Goal: Find specific page/section: Find specific page/section

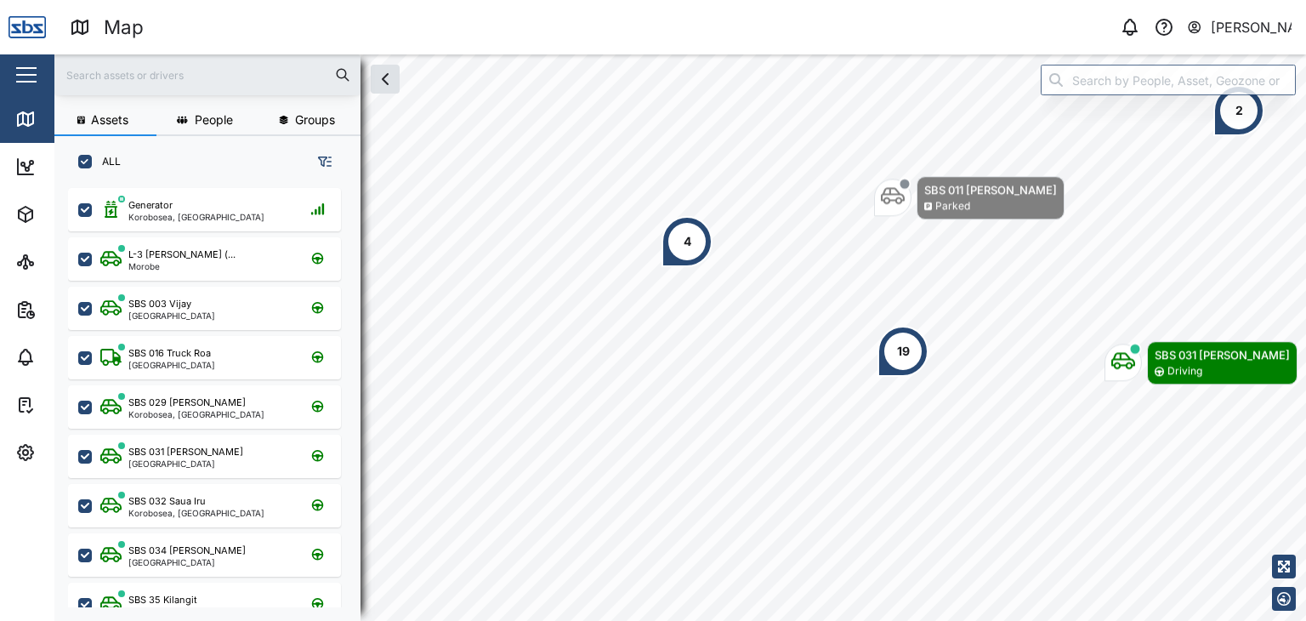
scroll to position [412, 265]
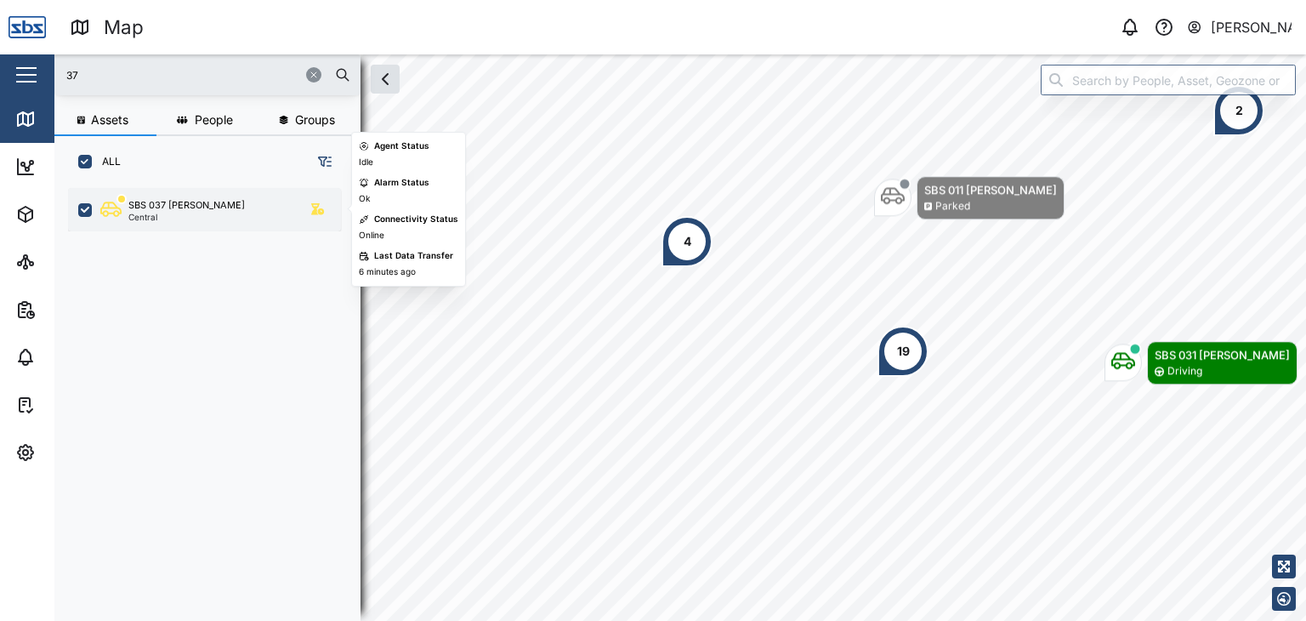
click at [196, 204] on div "SBS 037 [PERSON_NAME]" at bounding box center [186, 205] width 117 height 14
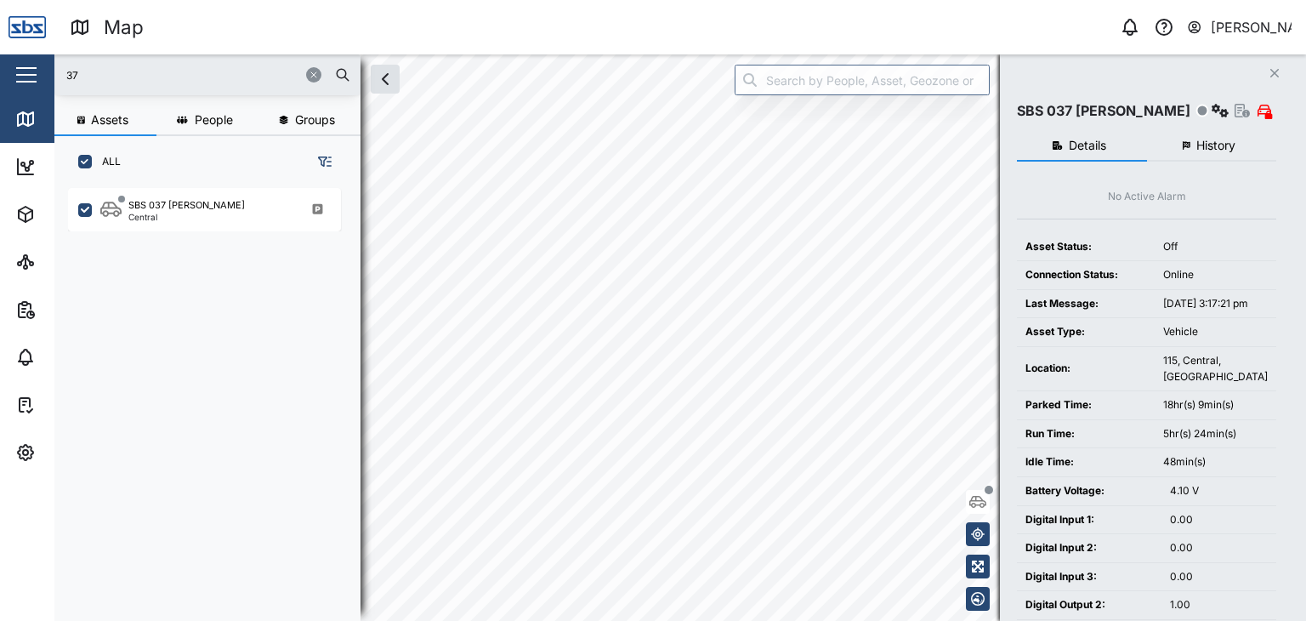
click at [1007, 326] on div "37 Assets People Groups ALL SBS 037 Jason P Central Close SBS 037 Jason P Detai…" at bounding box center [680, 337] width 1252 height 566
click at [1044, 307] on div "37 Assets People Groups ALL SBS 037 Jason P Central Close SBS 037 Jason P Detai…" at bounding box center [680, 337] width 1252 height 566
click at [152, 309] on div "37 Assets People Groups ALL SBS 037 Jason P Central Close SBS 037 Jason P Detai…" at bounding box center [680, 337] width 1252 height 566
click at [1090, 620] on html "Map 0 Vijay Kumar Close Map Dashboard Assets ATS Camera Generator Personnel Tan…" at bounding box center [653, 310] width 1306 height 621
click at [473, 0] on html "Map 0 Vijay Kumar Close Map Dashboard Assets ATS Camera Generator Personnel Tan…" at bounding box center [653, 310] width 1306 height 621
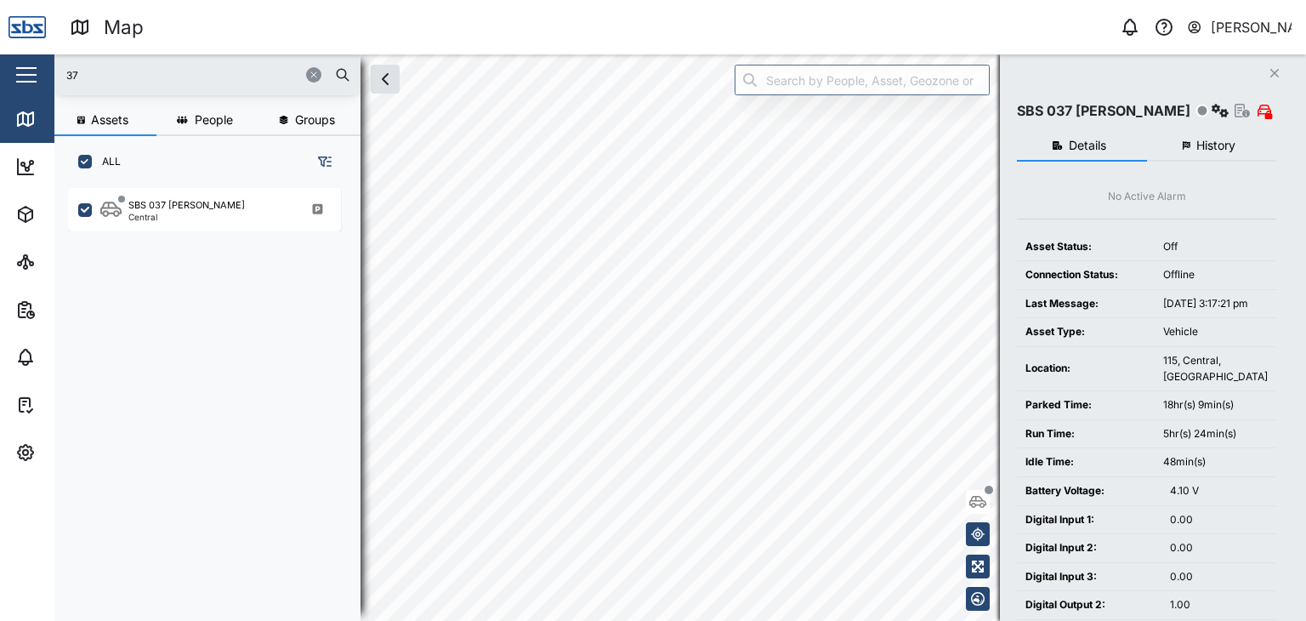
click at [479, 49] on div "Map 0 Vijay Kumar Close Map Dashboard Assets ATS Camera Generator Personnel Tan…" at bounding box center [653, 310] width 1306 height 621
click at [550, 40] on div "Map 0 Vijay Kumar Close Map Dashboard Assets ATS Camera Generator Personnel Tan…" at bounding box center [653, 310] width 1306 height 621
click at [1056, 489] on div "37 Assets People Groups ALL SBS 037 Jason P Central Close SBS 037 Jason P Detai…" at bounding box center [680, 337] width 1252 height 566
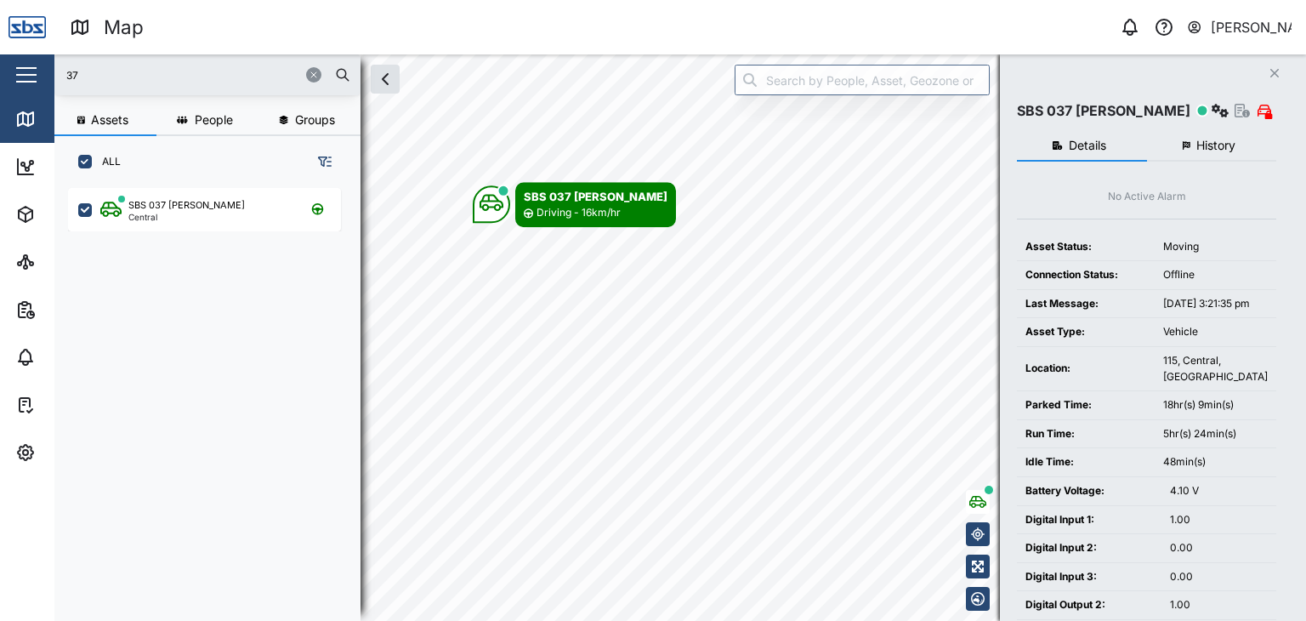
drag, startPoint x: 95, startPoint y: 76, endPoint x: 39, endPoint y: 77, distance: 56.2
click at [39, 77] on div "Map 0 Vijay Kumar Close Map Dashboard Assets ATS Camera Generator Personnel Tan…" at bounding box center [653, 310] width 1306 height 621
type input "13"
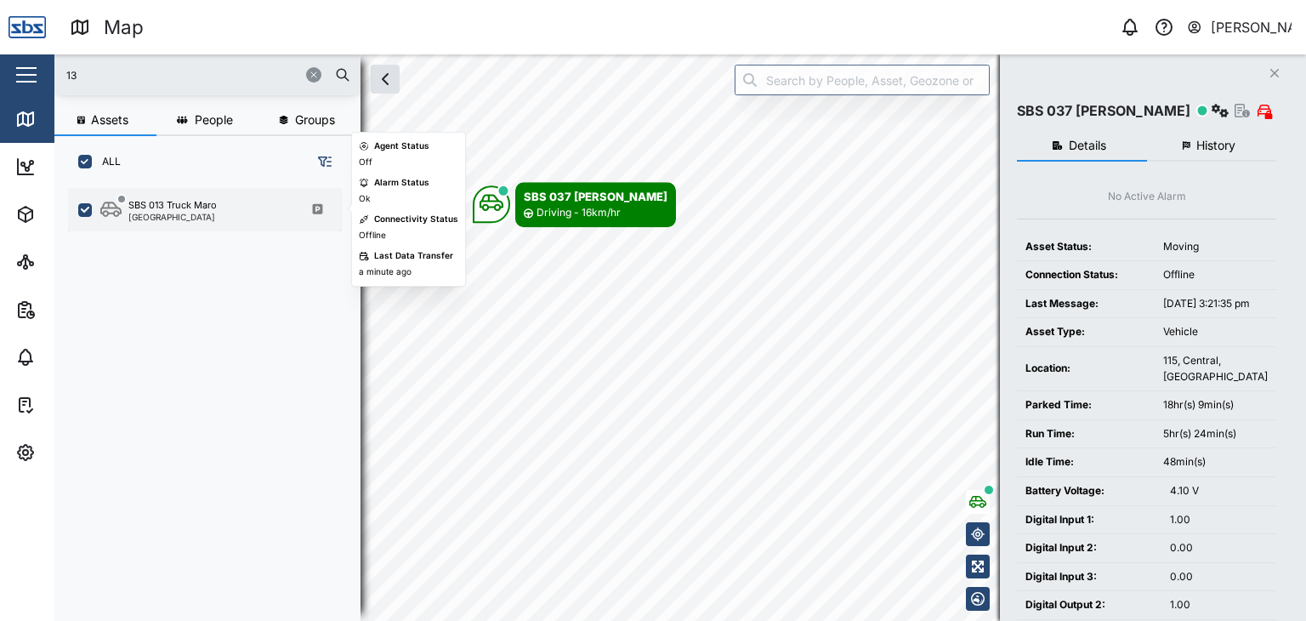
click at [162, 208] on div "SBS 013 Truck Maro" at bounding box center [172, 205] width 88 height 14
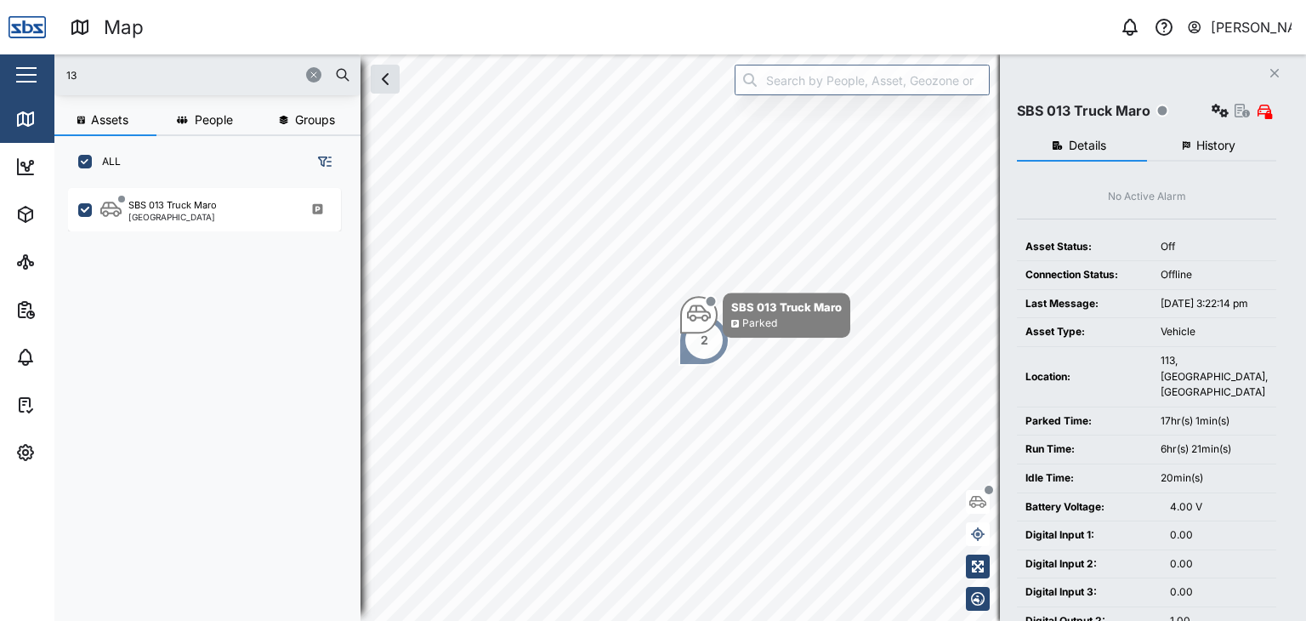
click at [703, 355] on div "2" at bounding box center [704, 340] width 51 height 51
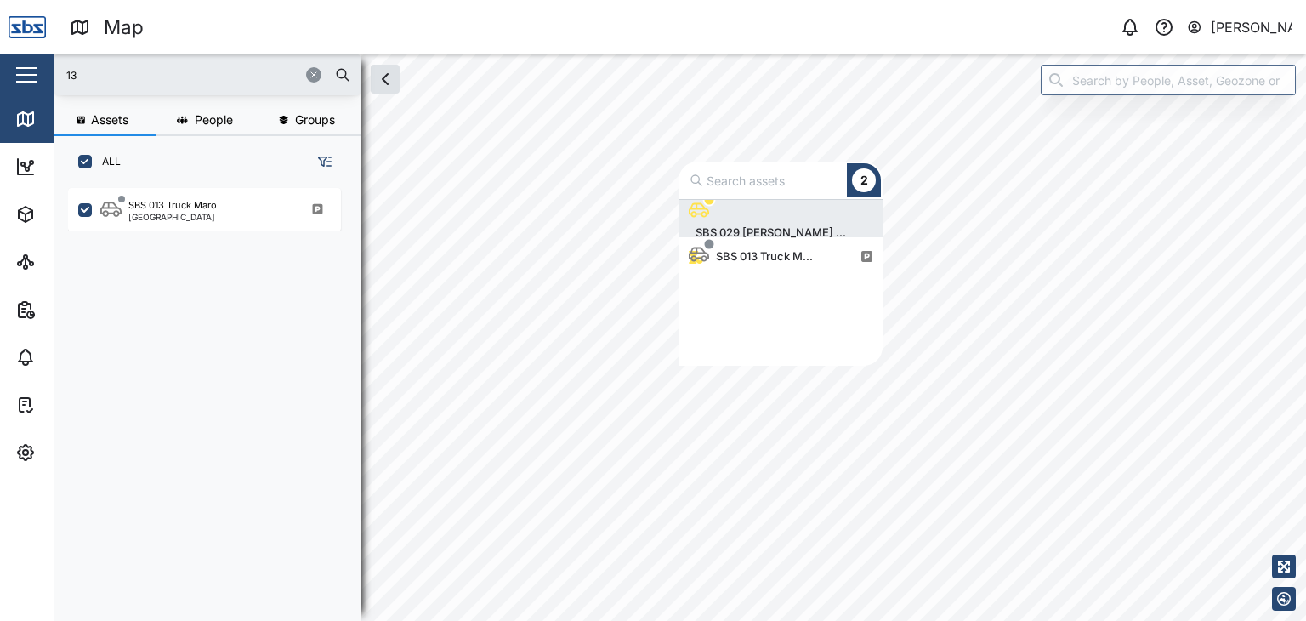
scroll to position [153, 190]
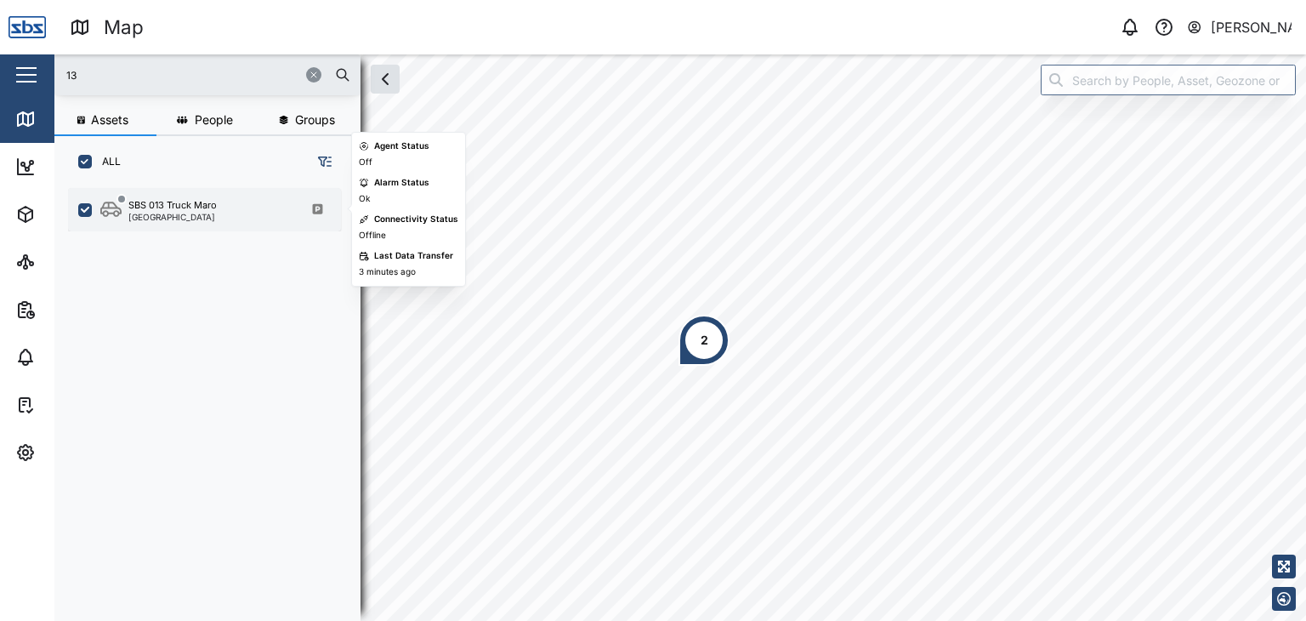
click at [179, 208] on div "SBS 013 Truck Maro" at bounding box center [172, 205] width 88 height 14
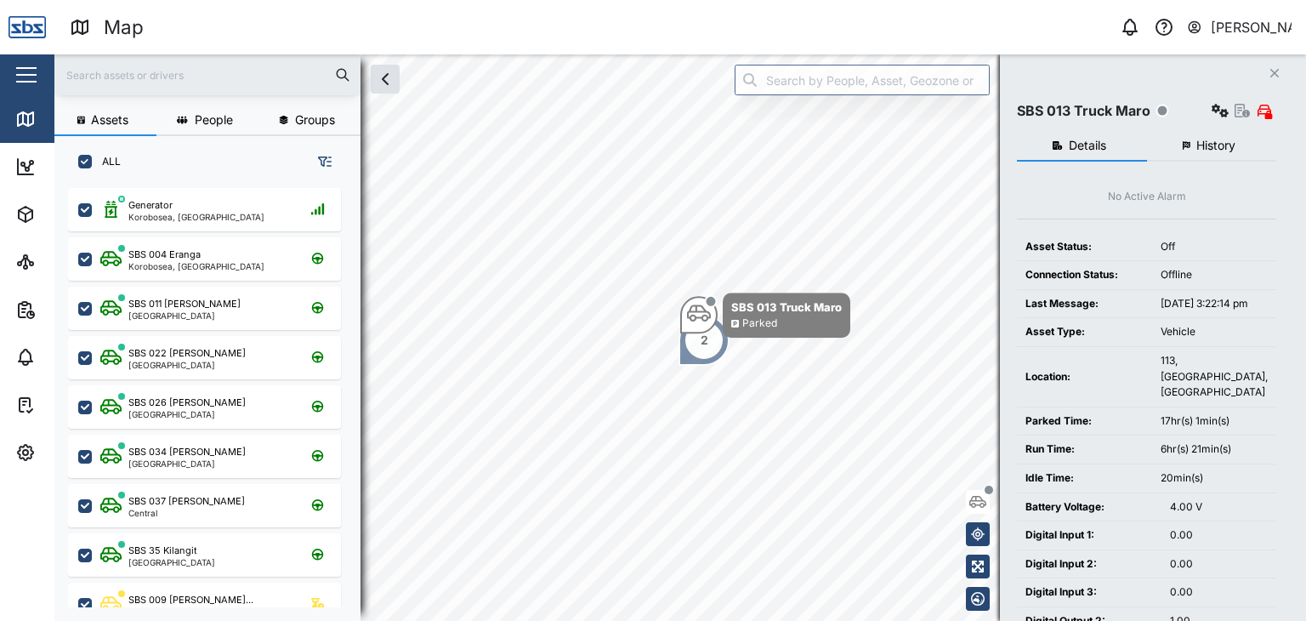
click at [698, 342] on div "2" at bounding box center [704, 340] width 51 height 51
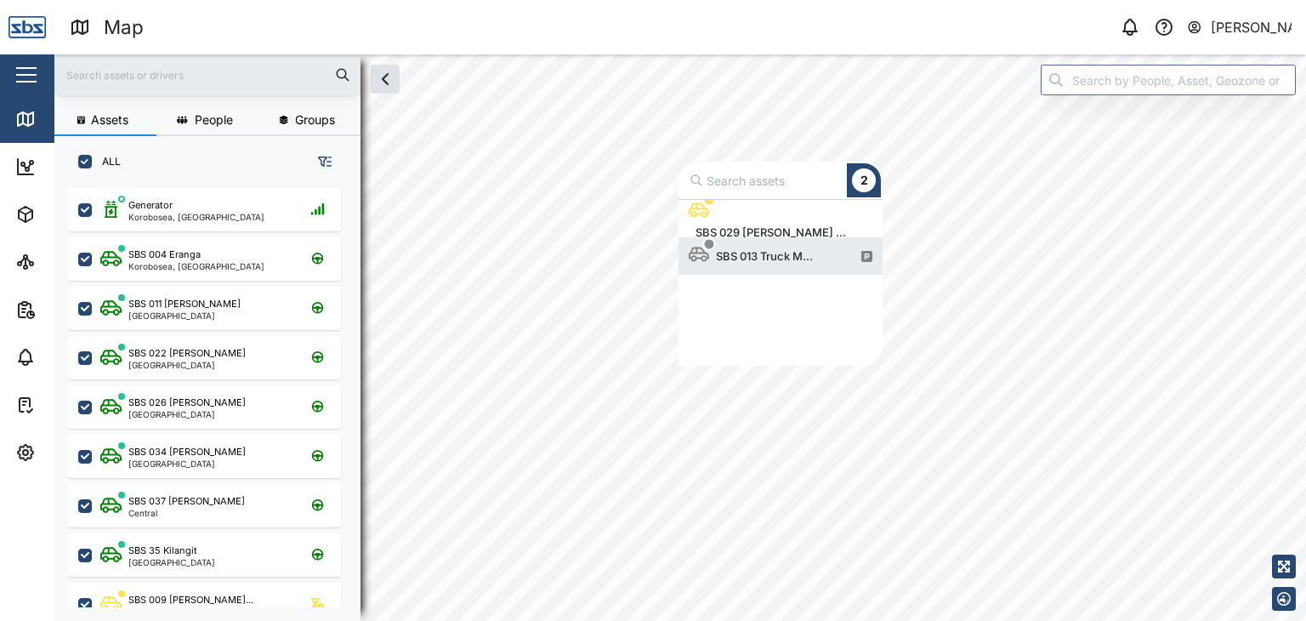
scroll to position [153, 190]
